Goal: Navigation & Orientation: Understand site structure

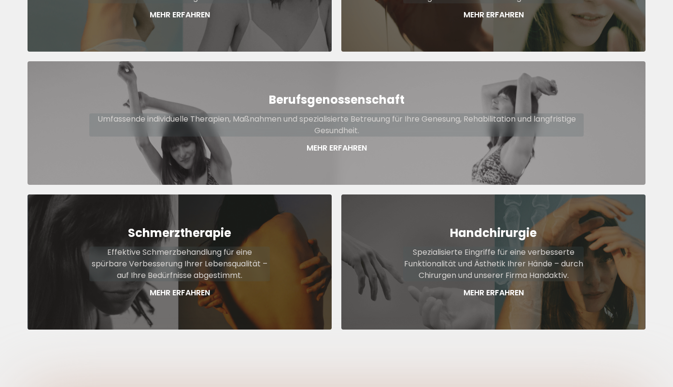
scroll to position [532, 0]
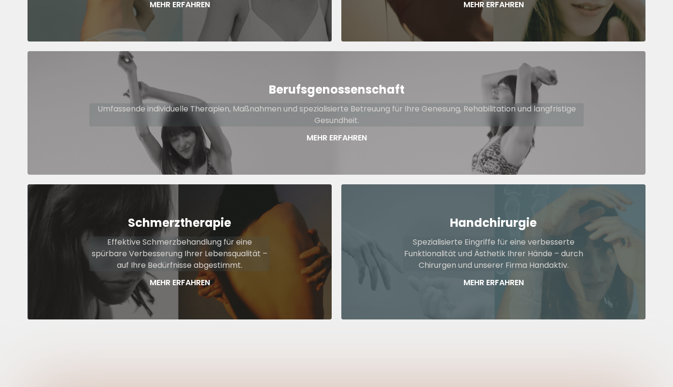
click at [478, 277] on p "Mehr Erfahren" at bounding box center [493, 283] width 181 height 12
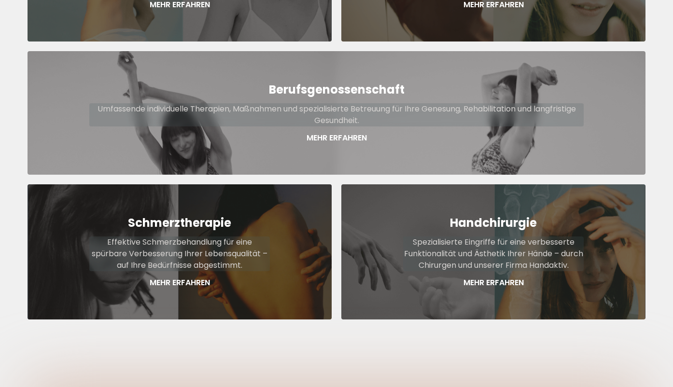
scroll to position [0, 0]
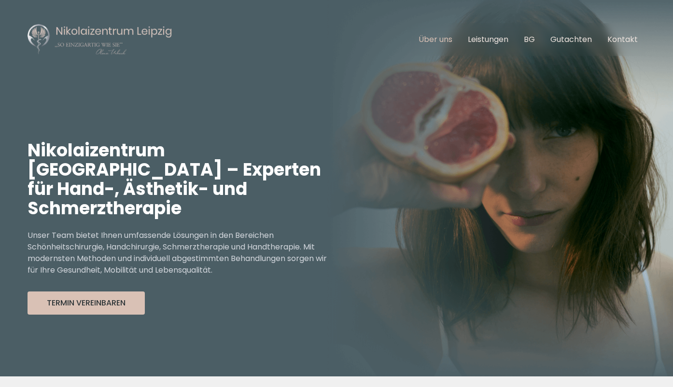
click at [442, 41] on link "Über uns" at bounding box center [436, 39] width 34 height 11
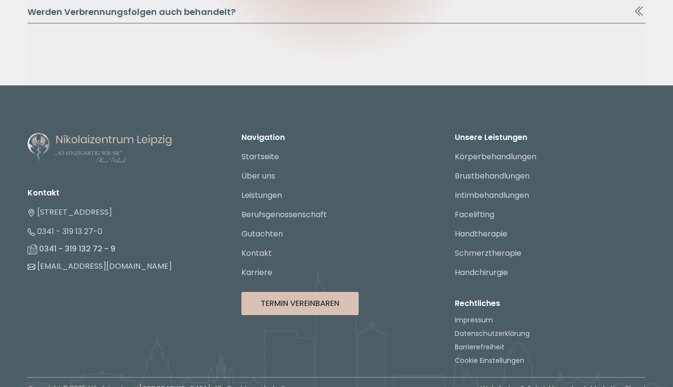
scroll to position [2204, 0]
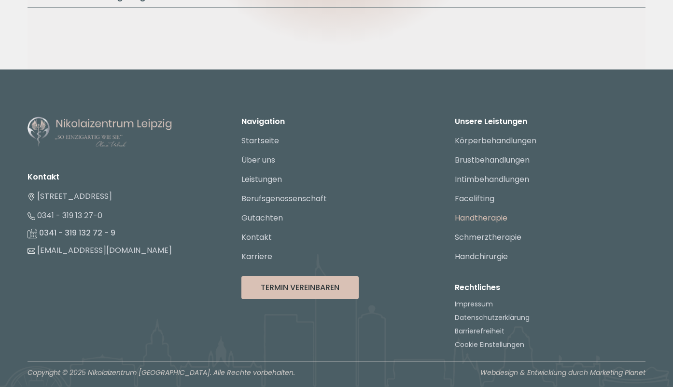
click at [483, 220] on link "Handtherapie" at bounding box center [481, 218] width 53 height 11
